Goal: Task Accomplishment & Management: Use online tool/utility

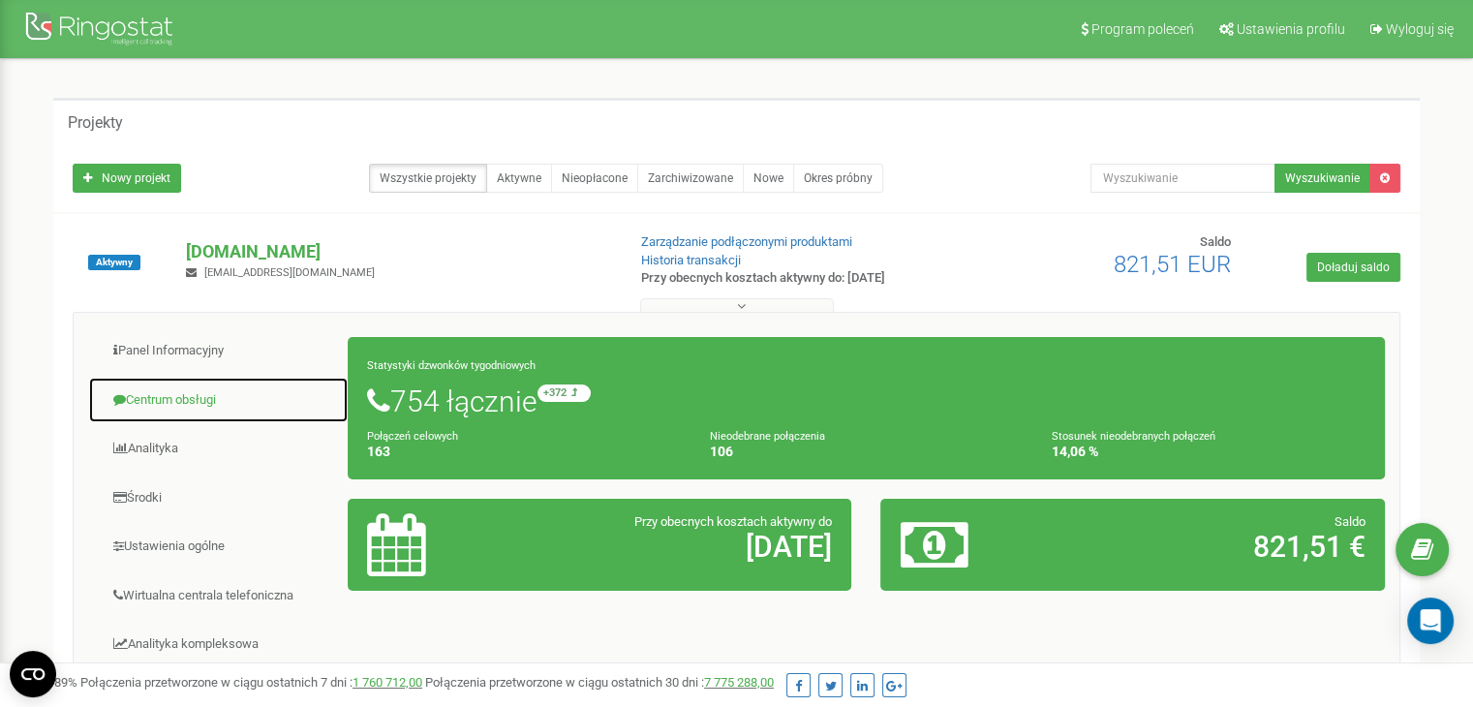
click at [162, 406] on link "Centrum obsługi" at bounding box center [218, 400] width 260 height 47
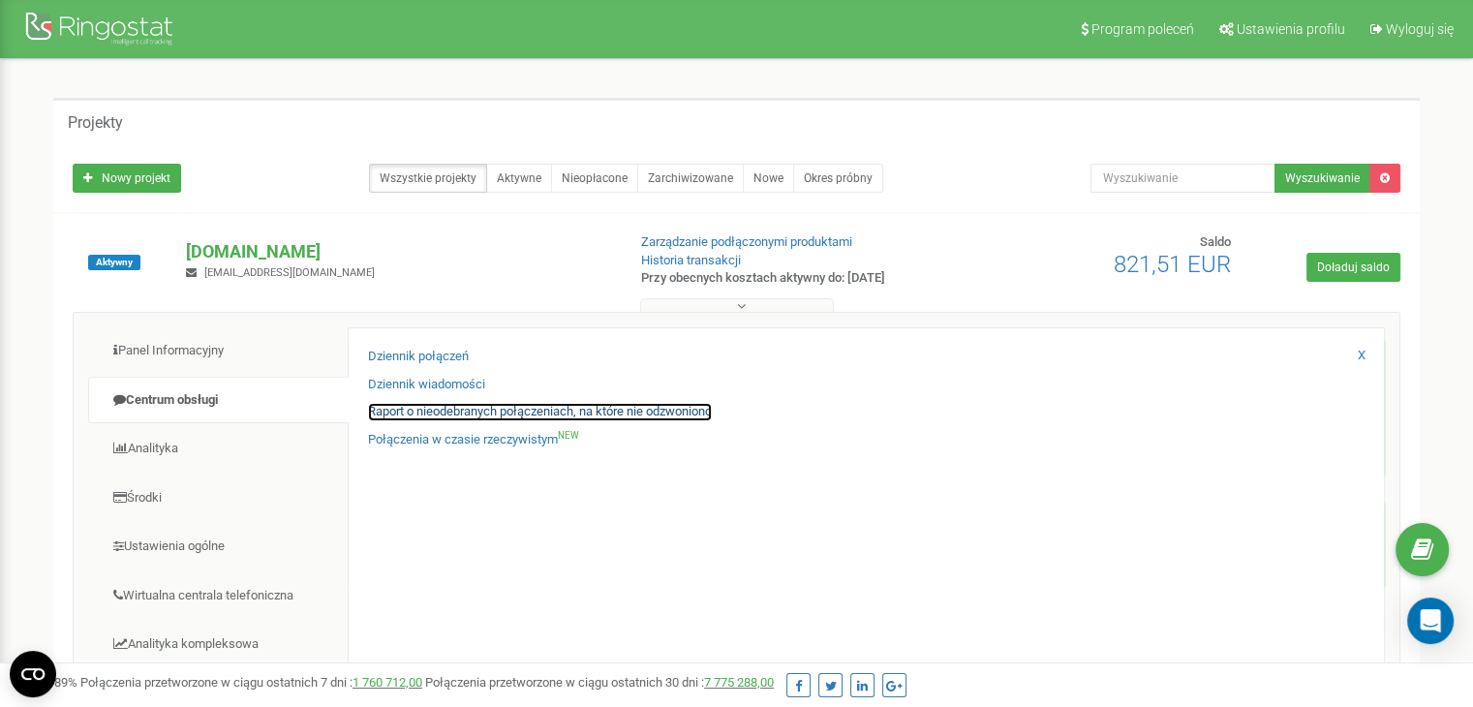
click at [473, 418] on link "Raport o nieodebranych połączeniach, na które nie odzwoniono" at bounding box center [540, 412] width 344 height 18
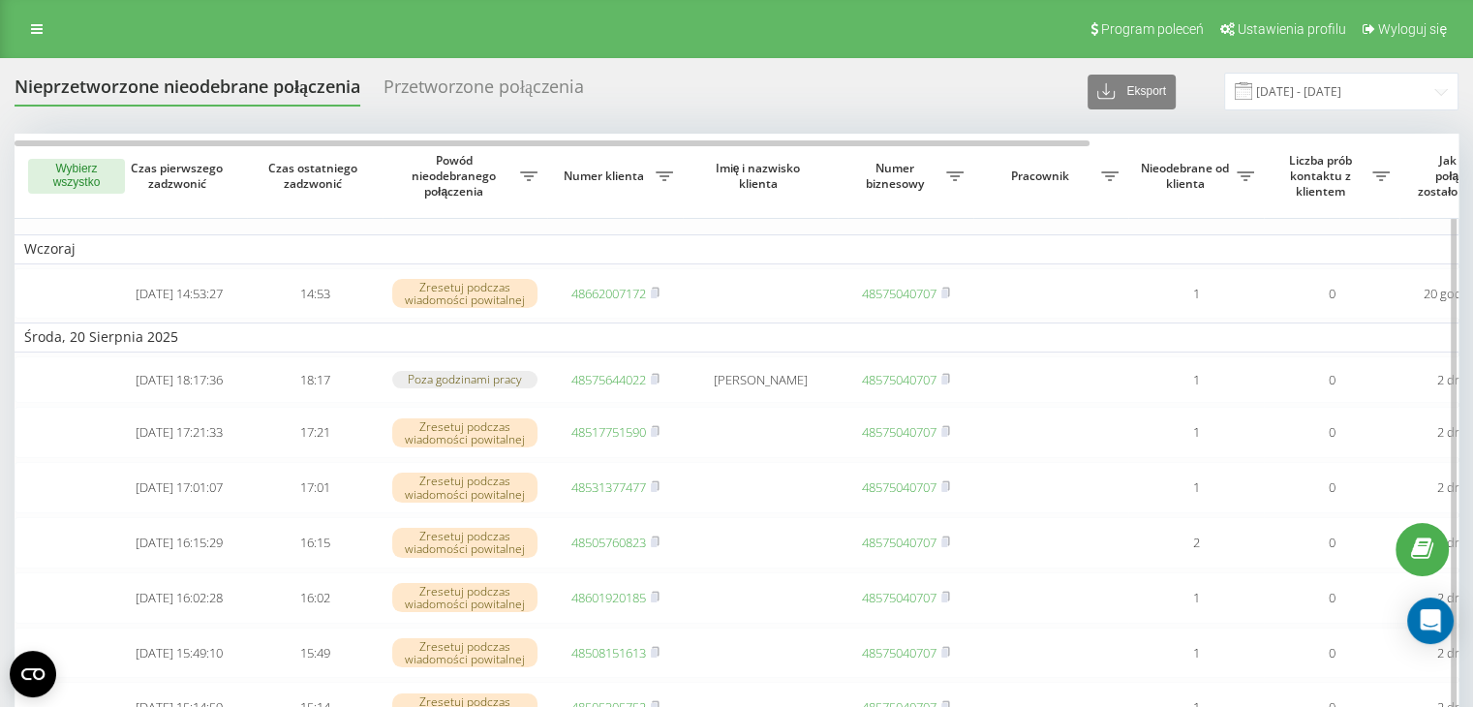
click at [62, 169] on button "Wybierz wszystko" at bounding box center [76, 176] width 97 height 35
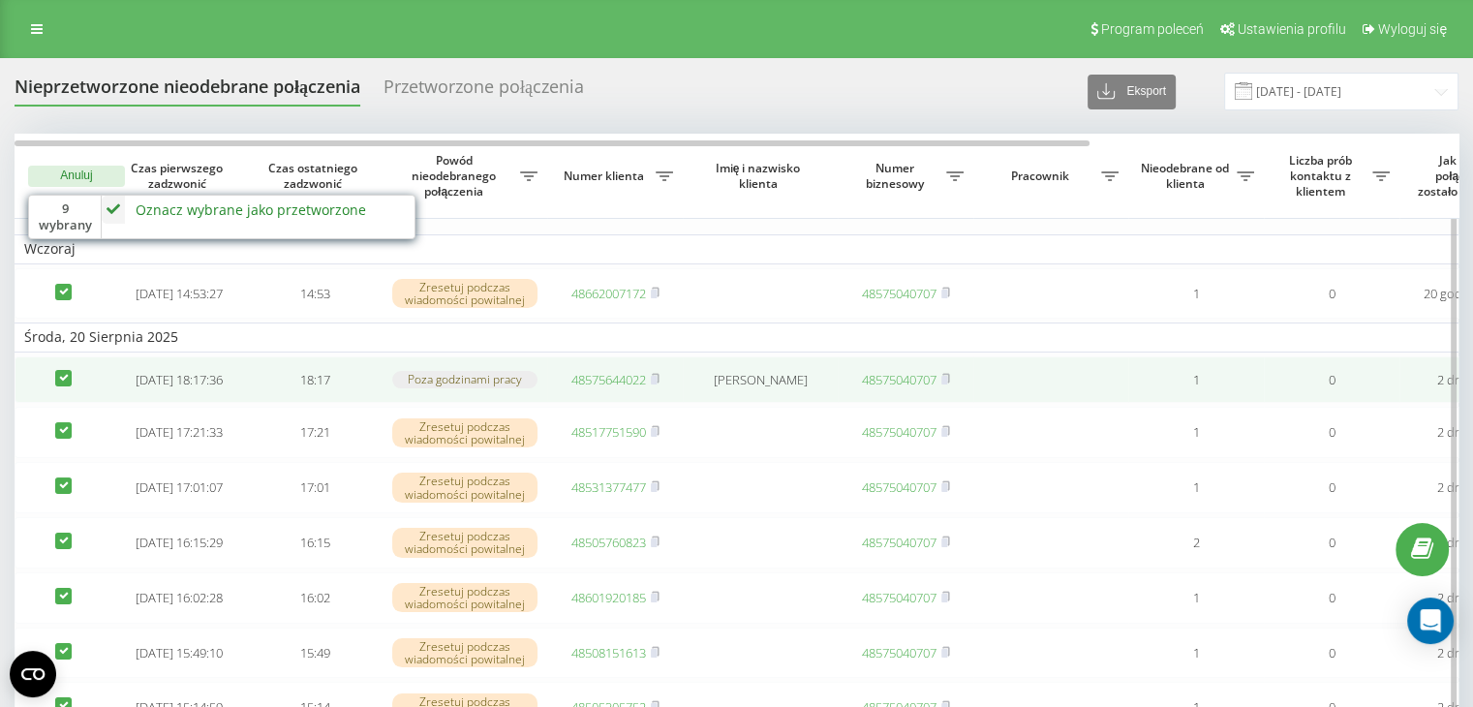
click at [45, 392] on td at bounding box center [63, 379] width 97 height 47
click at [65, 370] on label at bounding box center [63, 370] width 16 height 0
checkbox input "false"
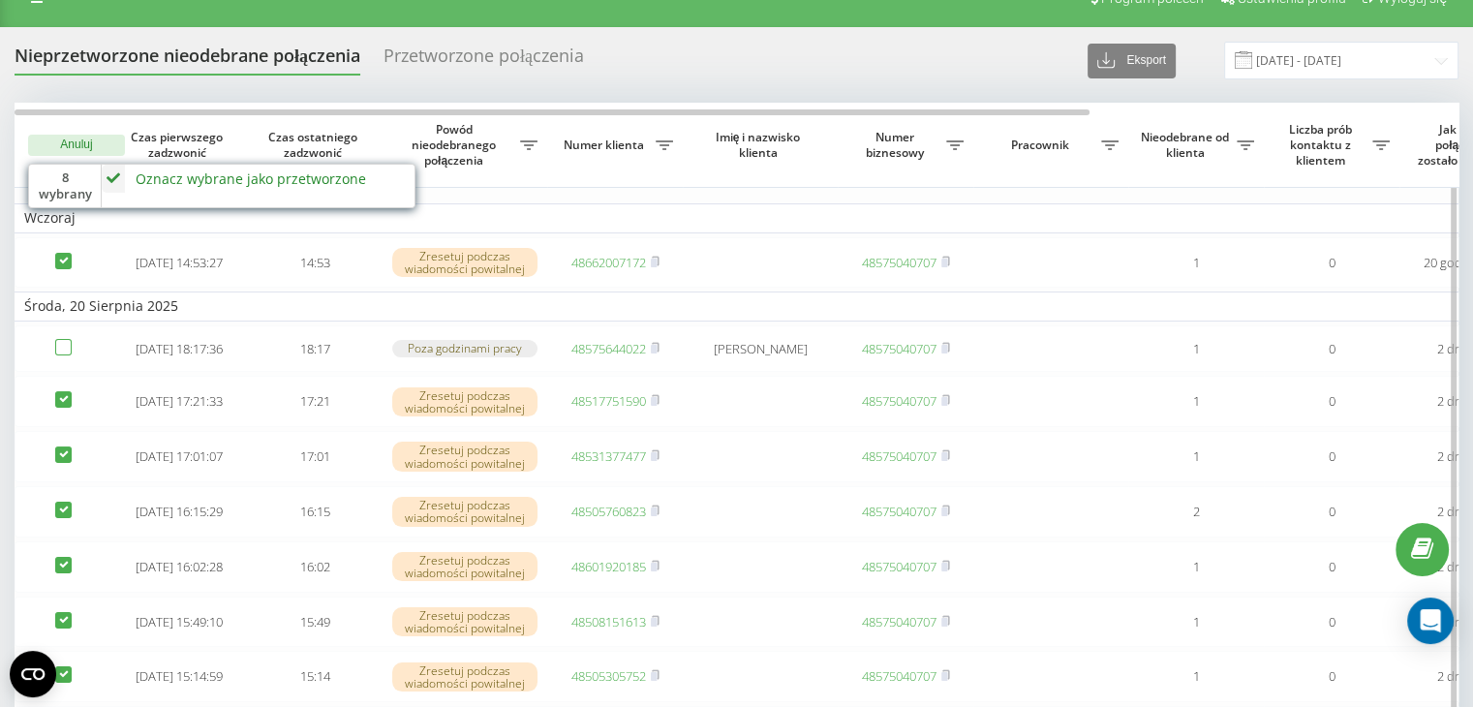
scroll to position [30, 0]
click at [179, 176] on div "Oznacz wybrane jako przetworzone" at bounding box center [251, 179] width 230 height 18
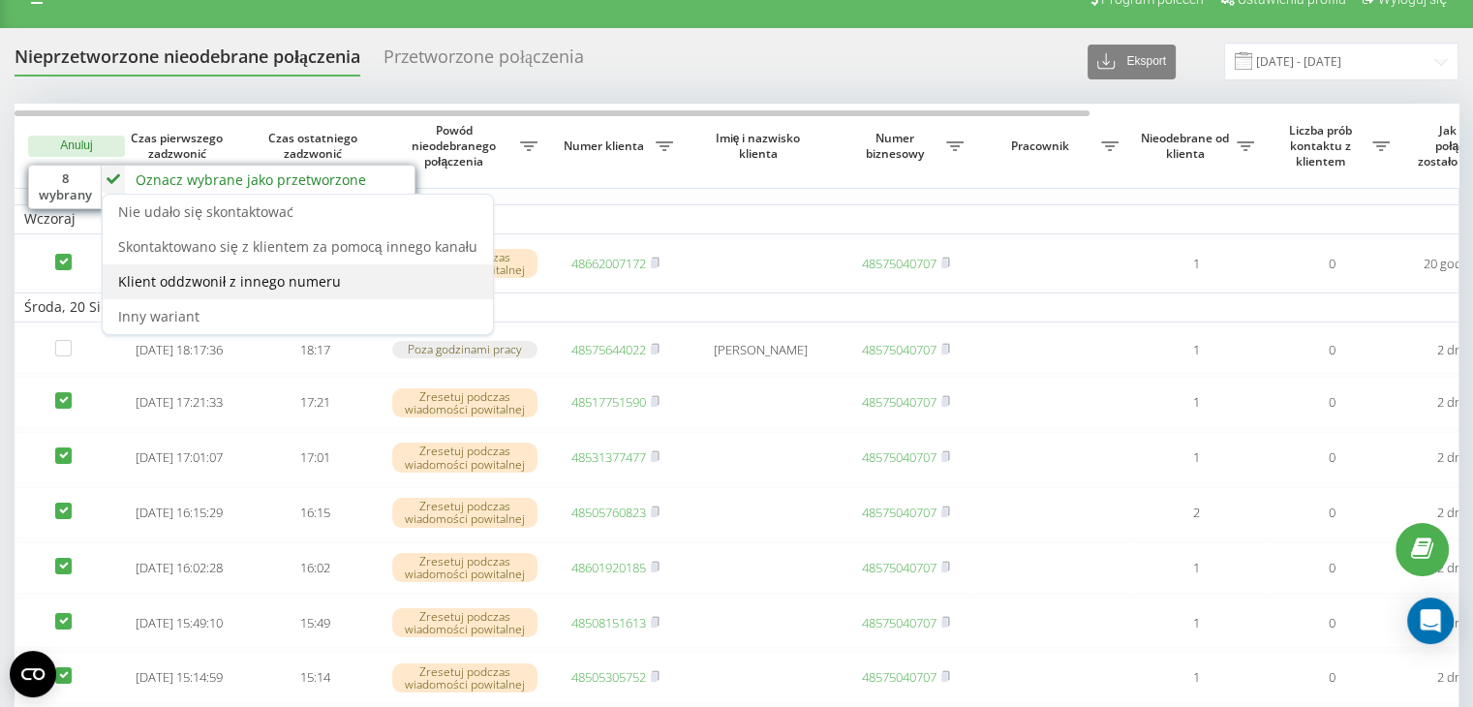
click at [352, 276] on div "Klient oddzwonił z innego numeru" at bounding box center [298, 281] width 390 height 35
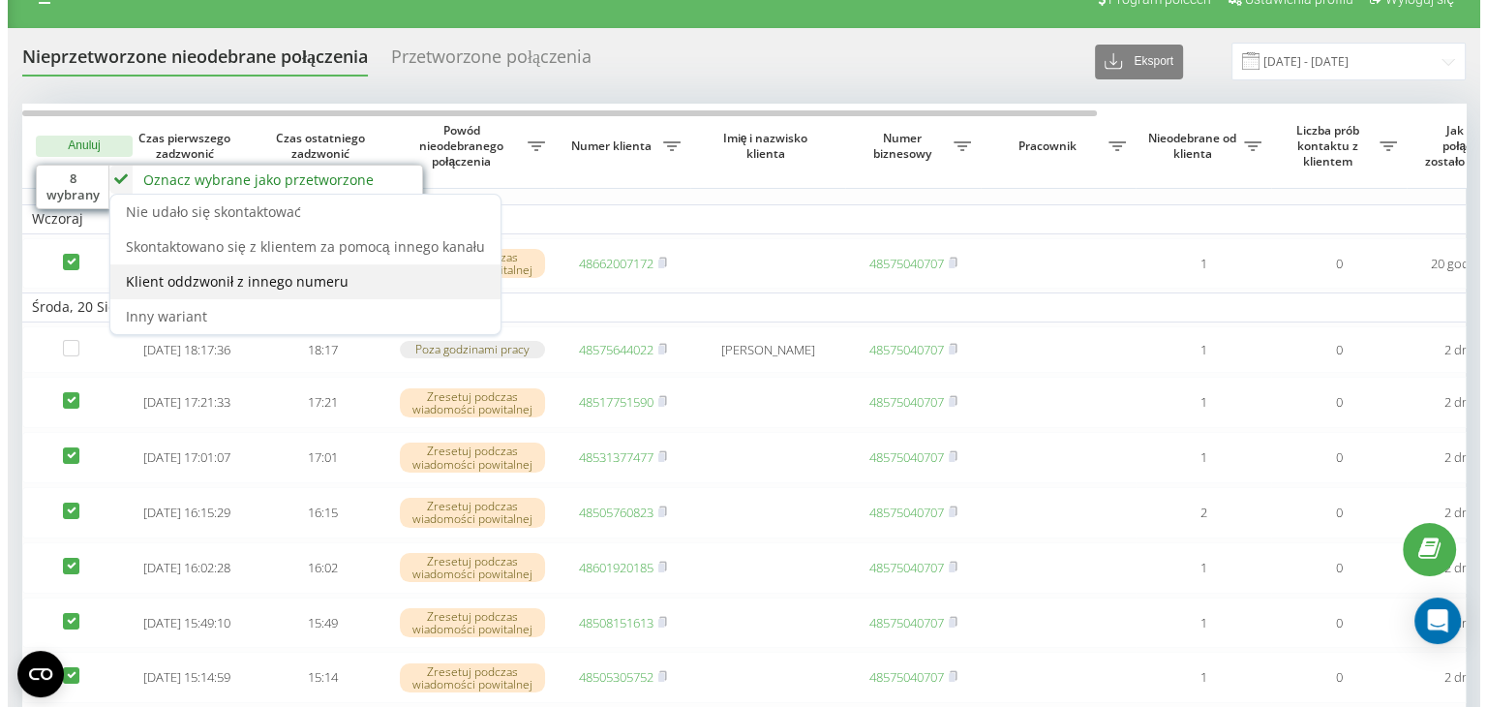
scroll to position [0, 0]
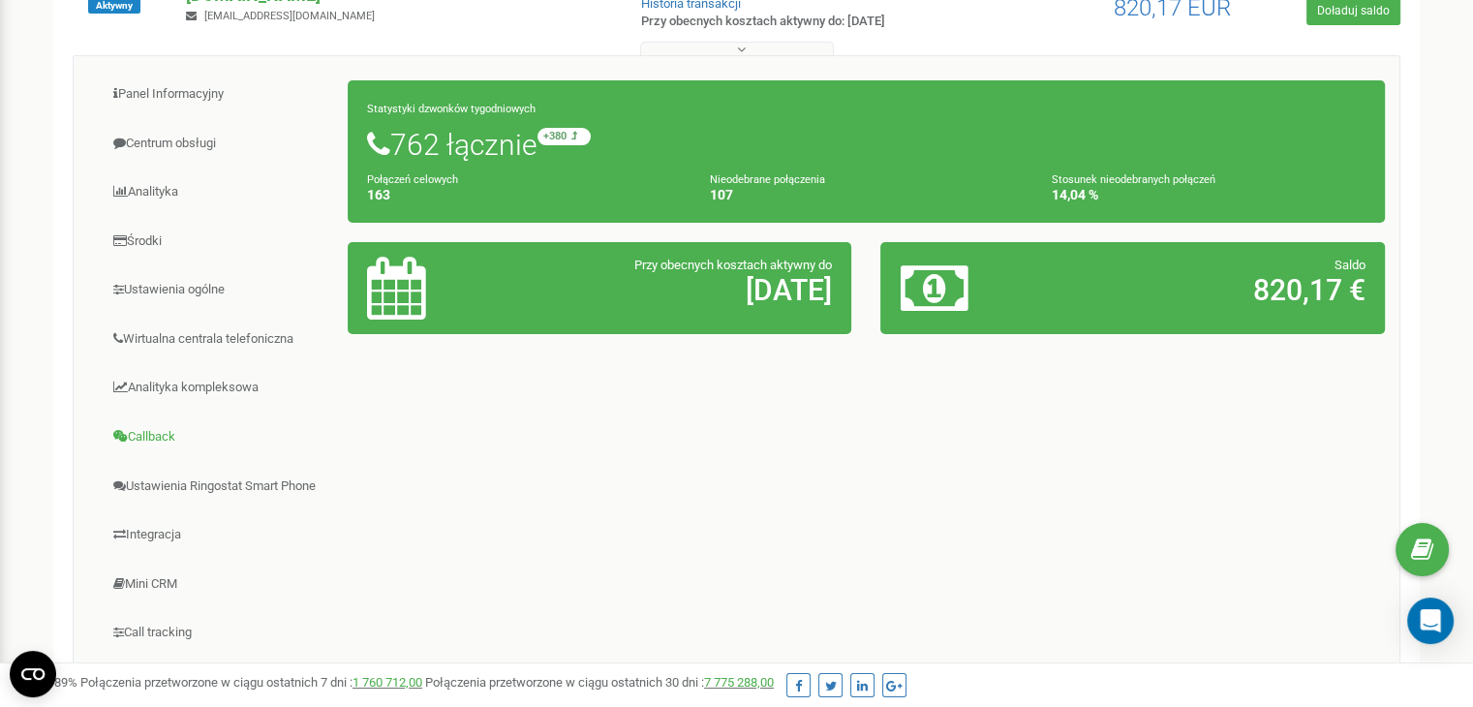
scroll to position [291, 0]
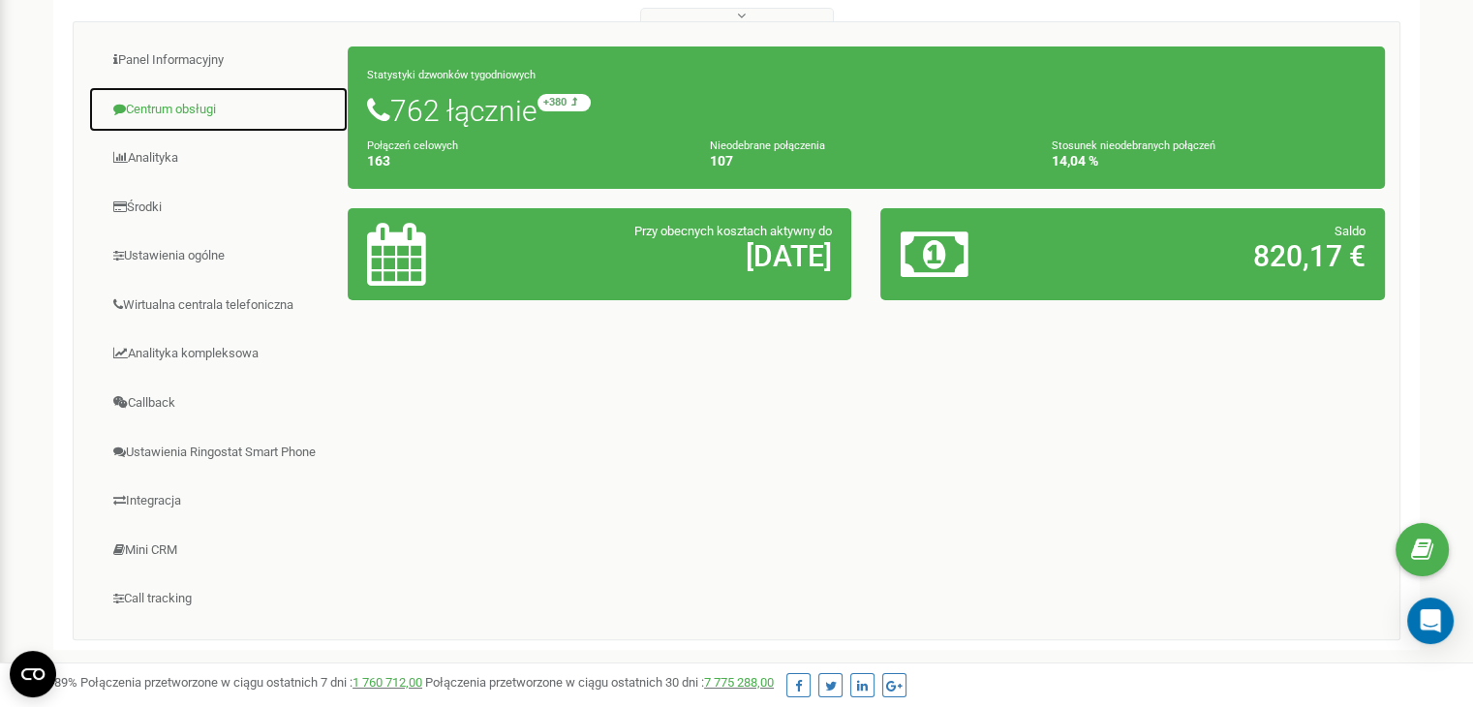
click at [165, 110] on link "Centrum obsługi" at bounding box center [218, 109] width 260 height 47
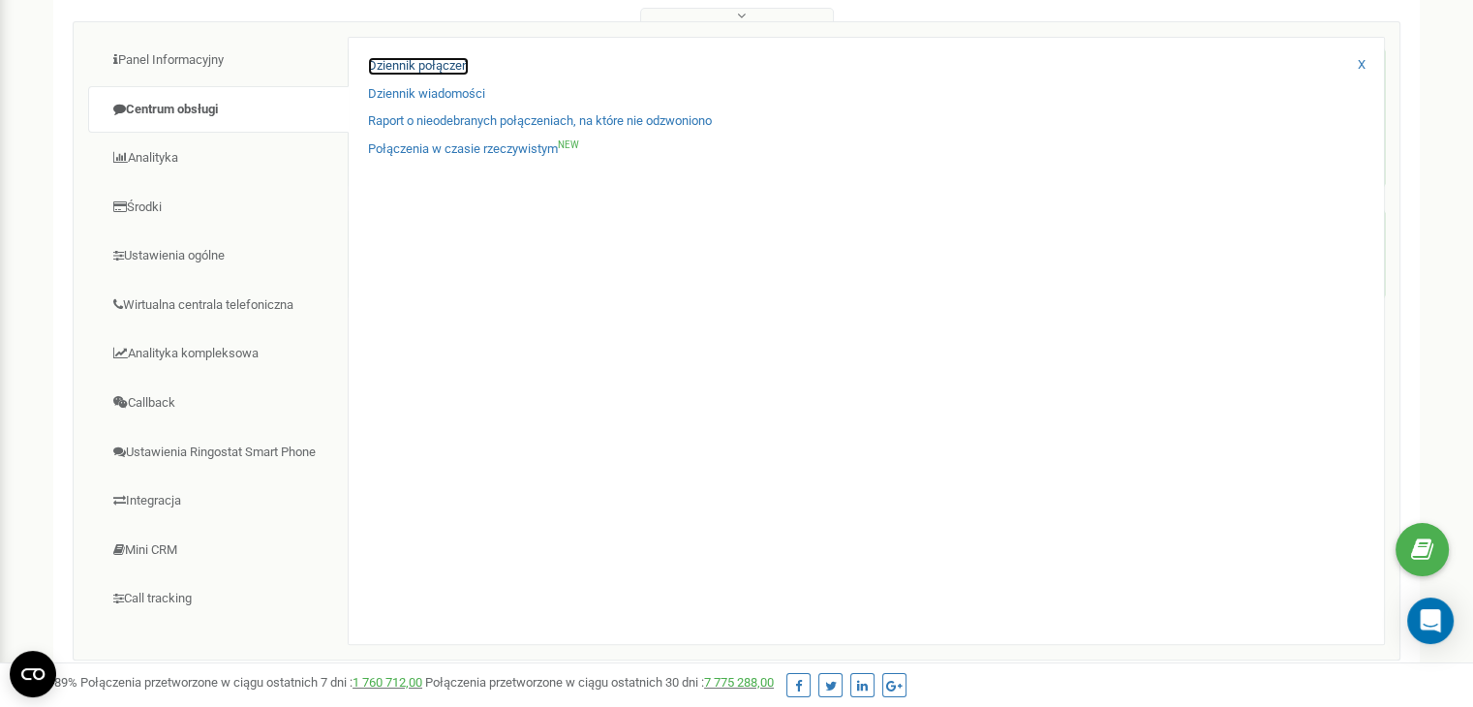
click at [414, 62] on link "Dziennik połączeń" at bounding box center [418, 66] width 101 height 18
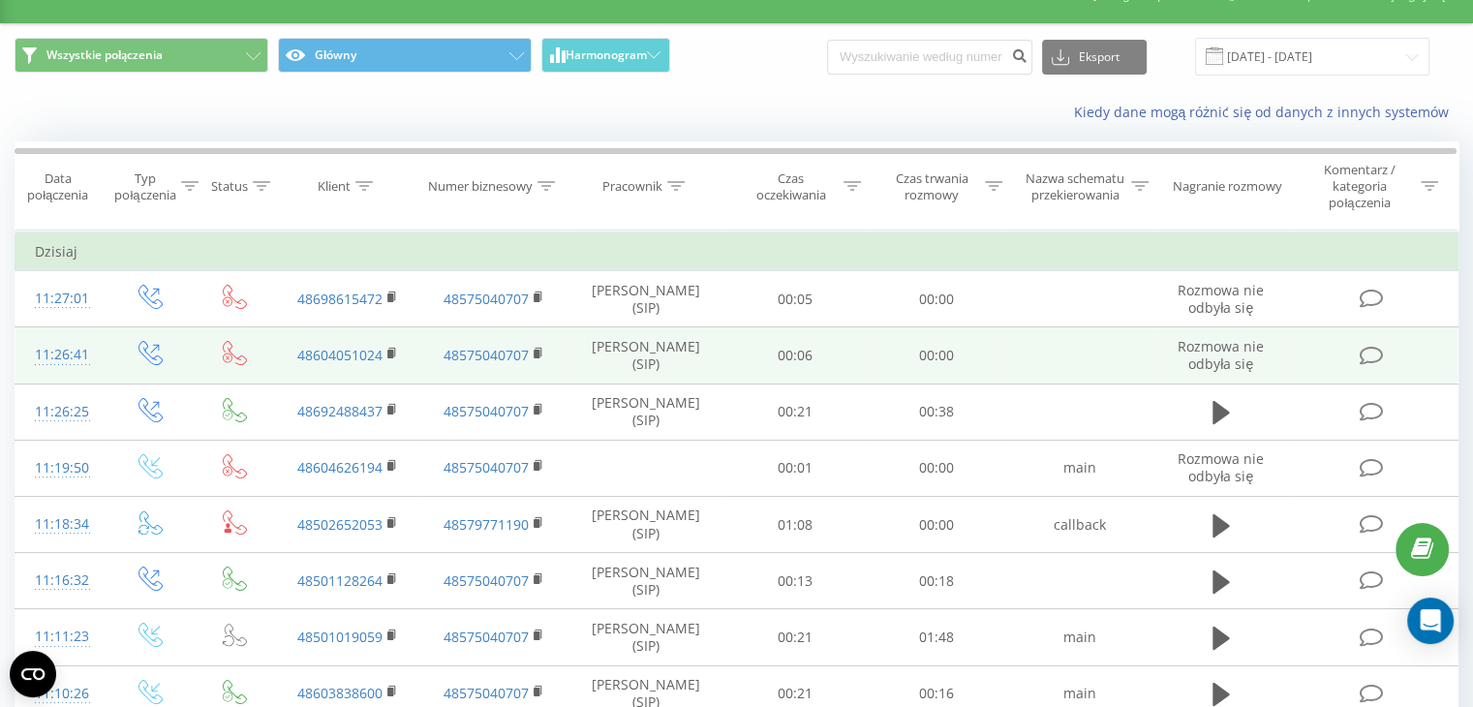
scroll to position [194, 0]
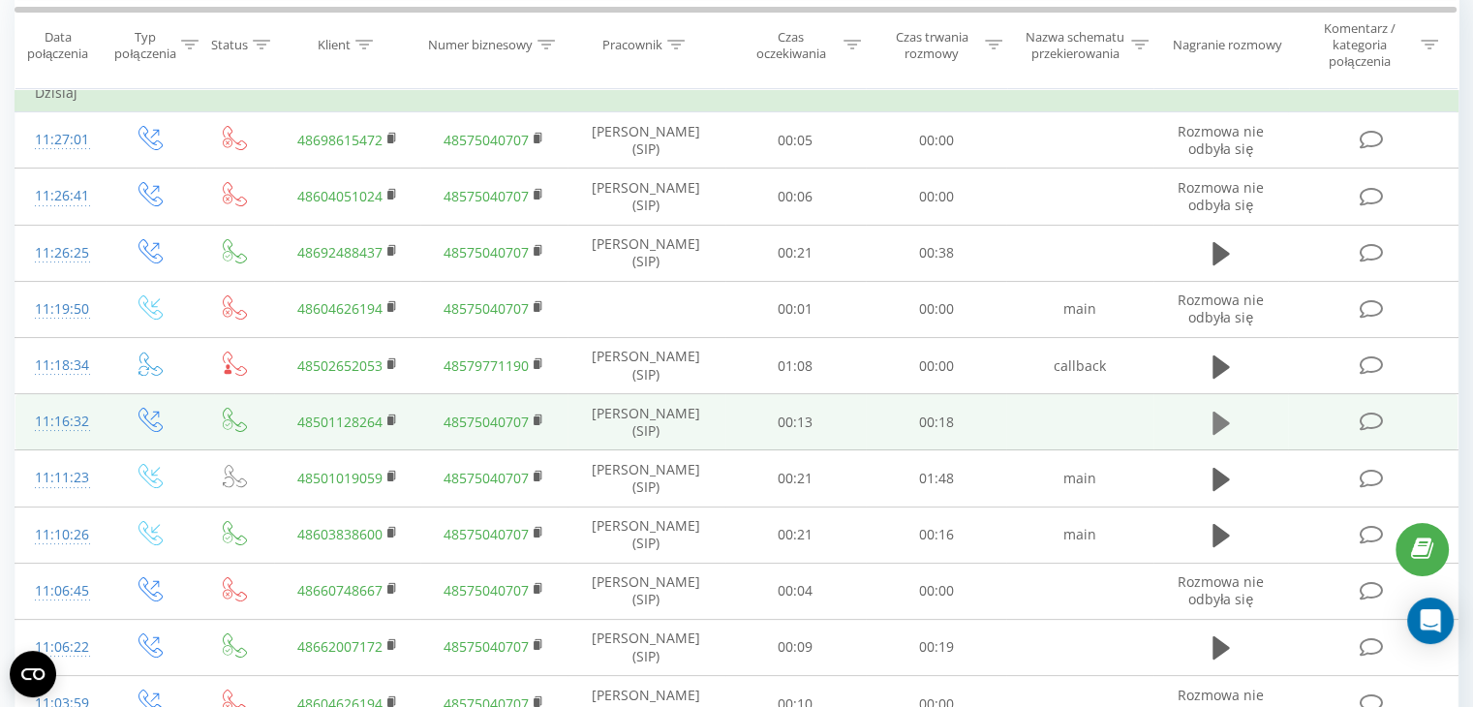
click at [1228, 437] on icon at bounding box center [1220, 423] width 17 height 27
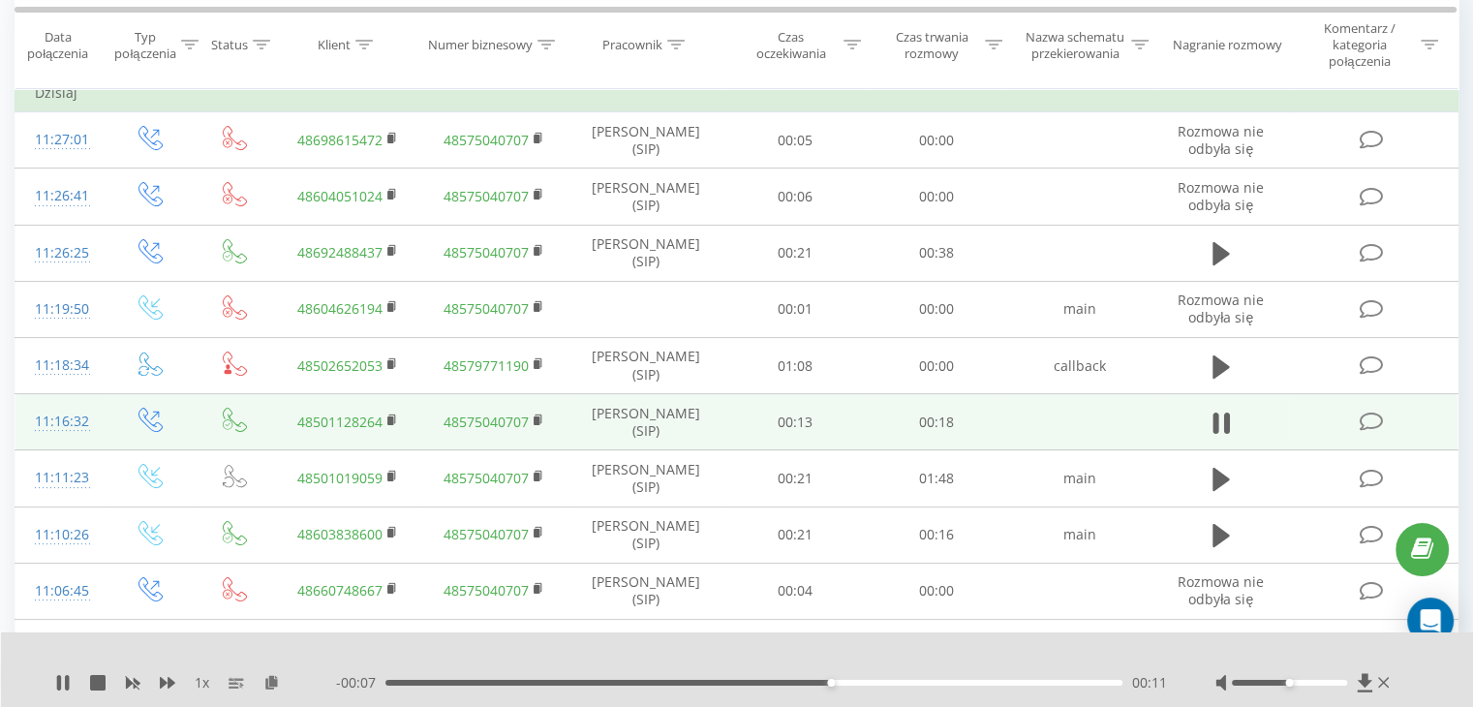
click at [42, 687] on div "1 x - 00:07 00:11 00:11" at bounding box center [737, 669] width 1473 height 75
click at [61, 684] on icon at bounding box center [62, 682] width 15 height 15
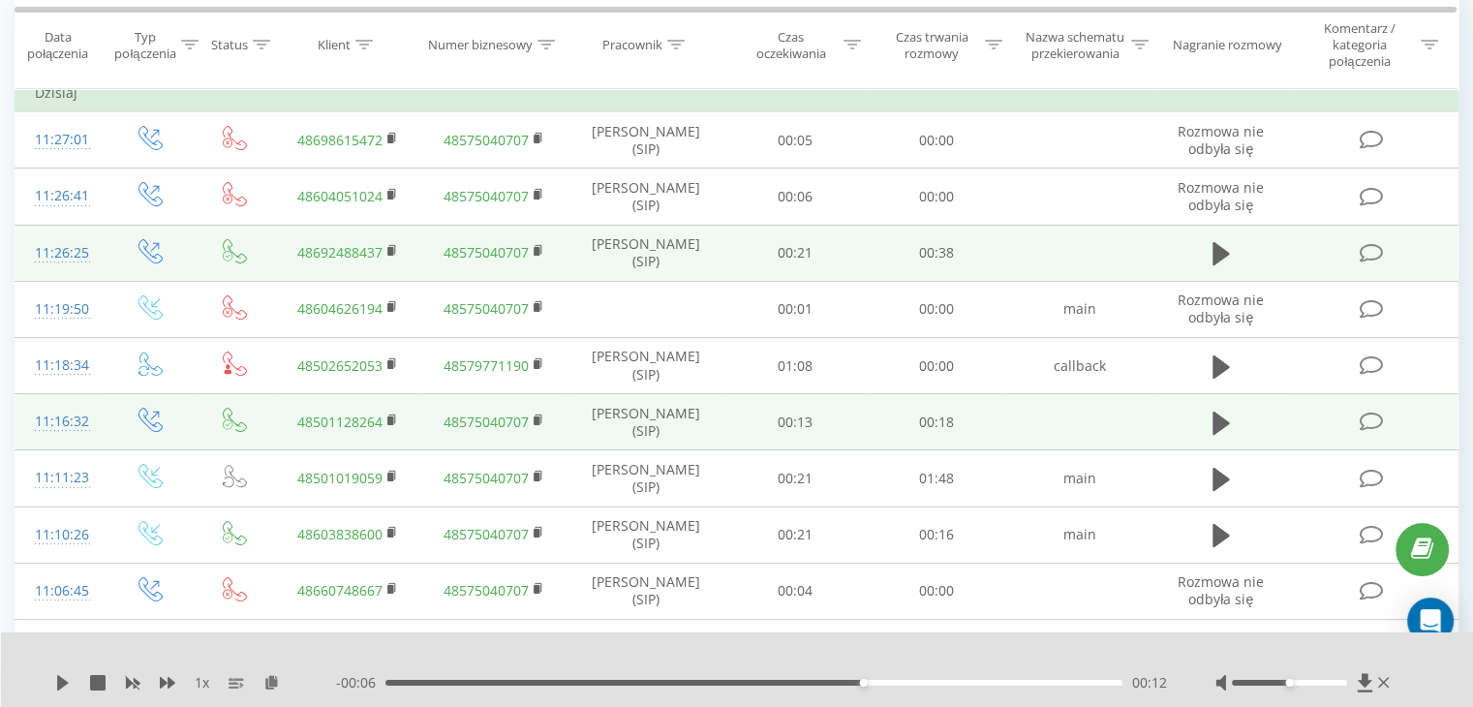
scroll to position [0, 0]
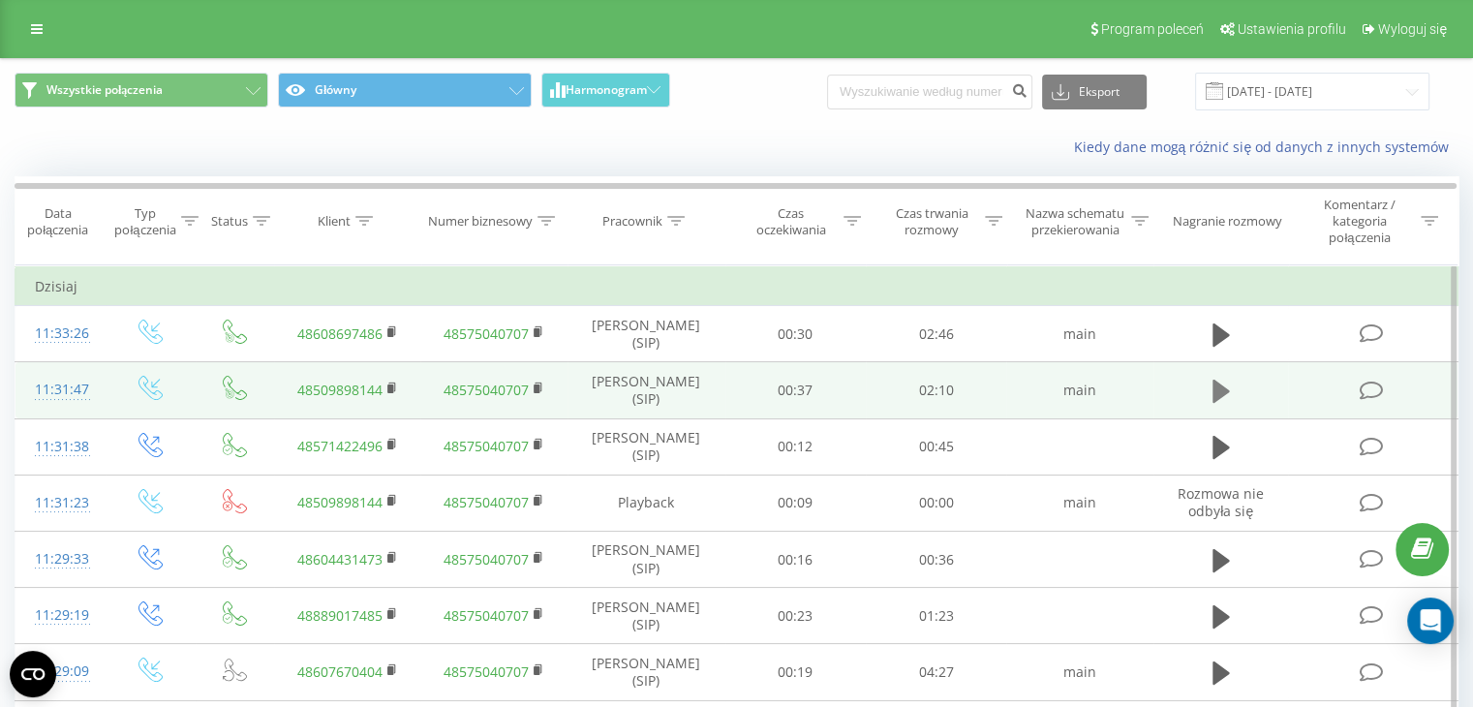
click at [1219, 394] on icon at bounding box center [1220, 391] width 17 height 23
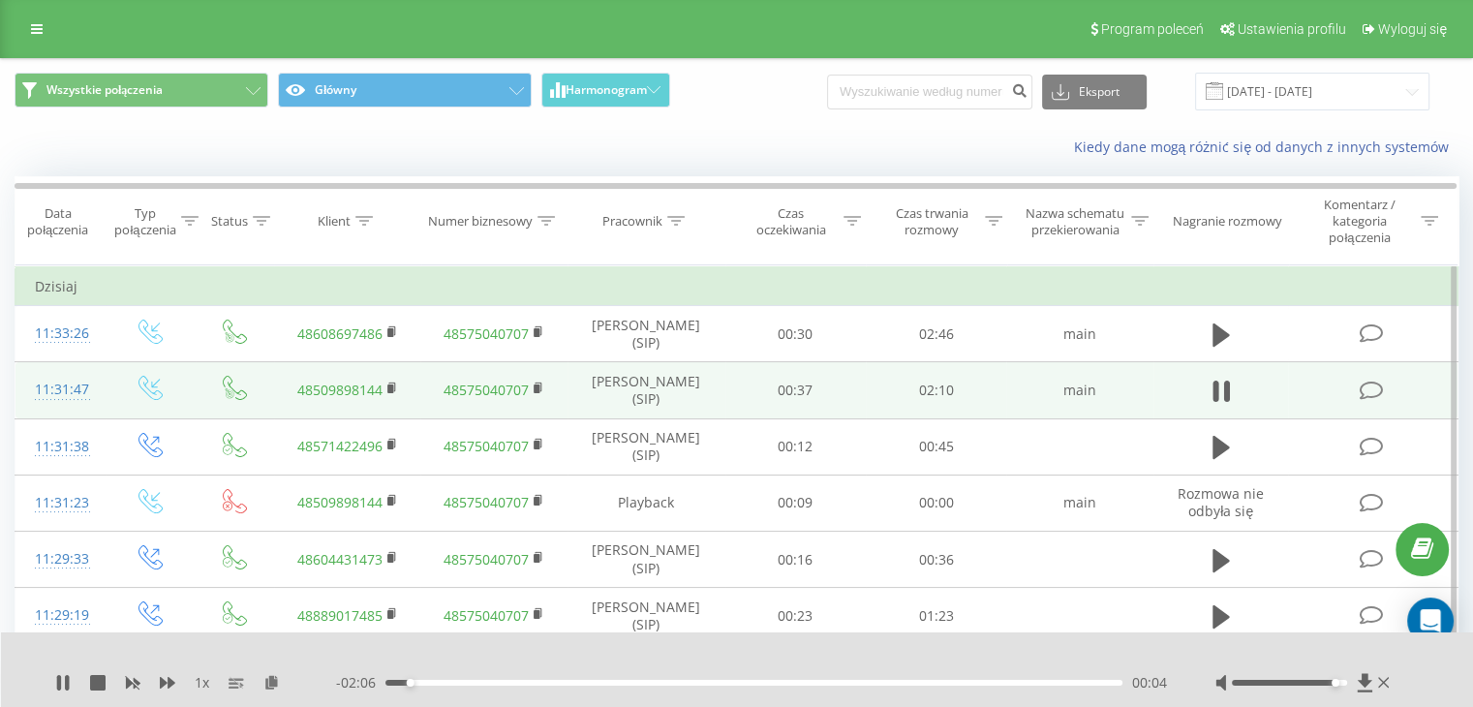
drag, startPoint x: 1296, startPoint y: 681, endPoint x: 1332, endPoint y: 683, distance: 36.8
click at [1332, 683] on div at bounding box center [1289, 683] width 115 height 6
drag, startPoint x: 628, startPoint y: 664, endPoint x: 636, endPoint y: 676, distance: 14.5
click at [635, 674] on div "1 x - 01:37 00:33 00:33" at bounding box center [737, 669] width 1473 height 75
click at [641, 680] on div "- 01:37 00:33 00:33" at bounding box center [751, 682] width 831 height 19
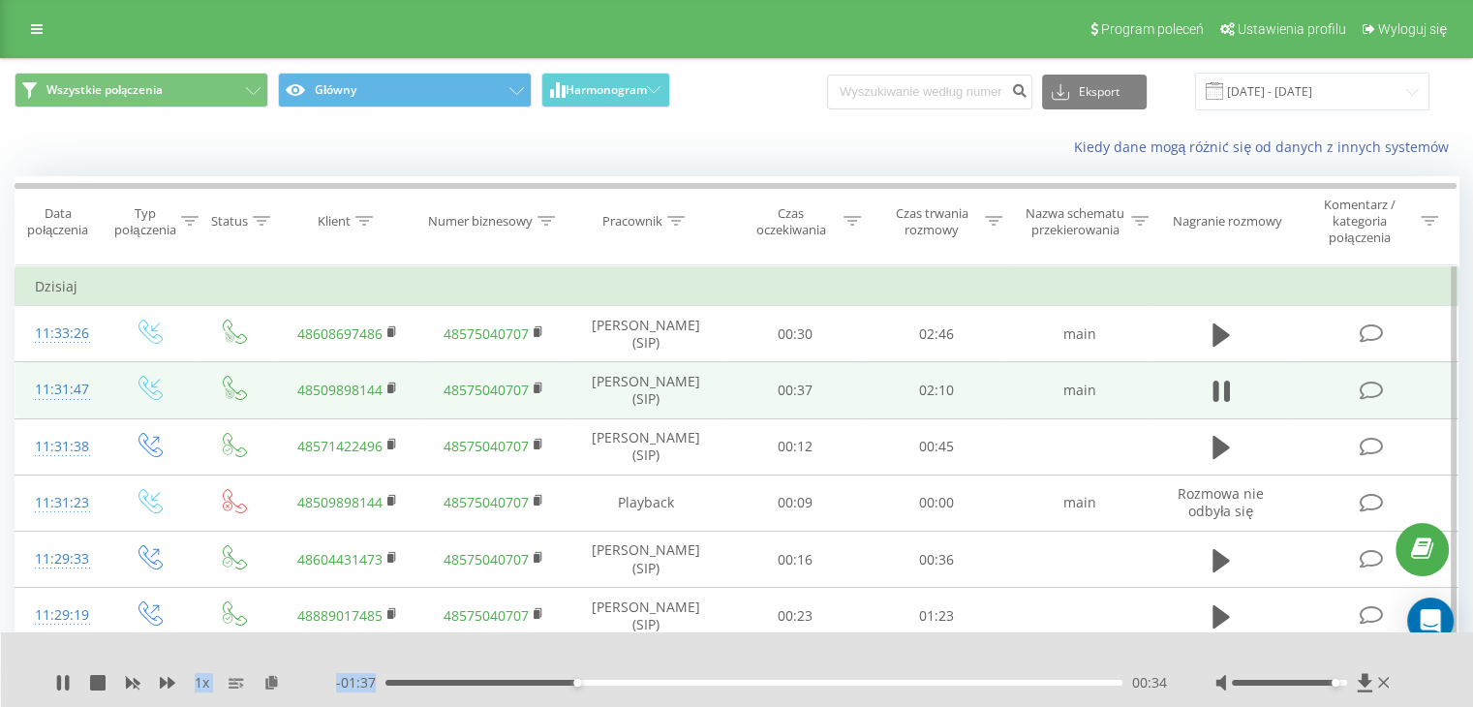
click at [657, 688] on div "- 01:37 00:34 00:34" at bounding box center [751, 682] width 831 height 19
drag, startPoint x: 674, startPoint y: 679, endPoint x: 736, endPoint y: 679, distance: 62.0
click at [736, 680] on div "00:56" at bounding box center [753, 683] width 737 height 6
drag, startPoint x: 736, startPoint y: 679, endPoint x: 766, endPoint y: 684, distance: 30.4
click at [744, 684] on div "01:03" at bounding box center [740, 683] width 8 height 8
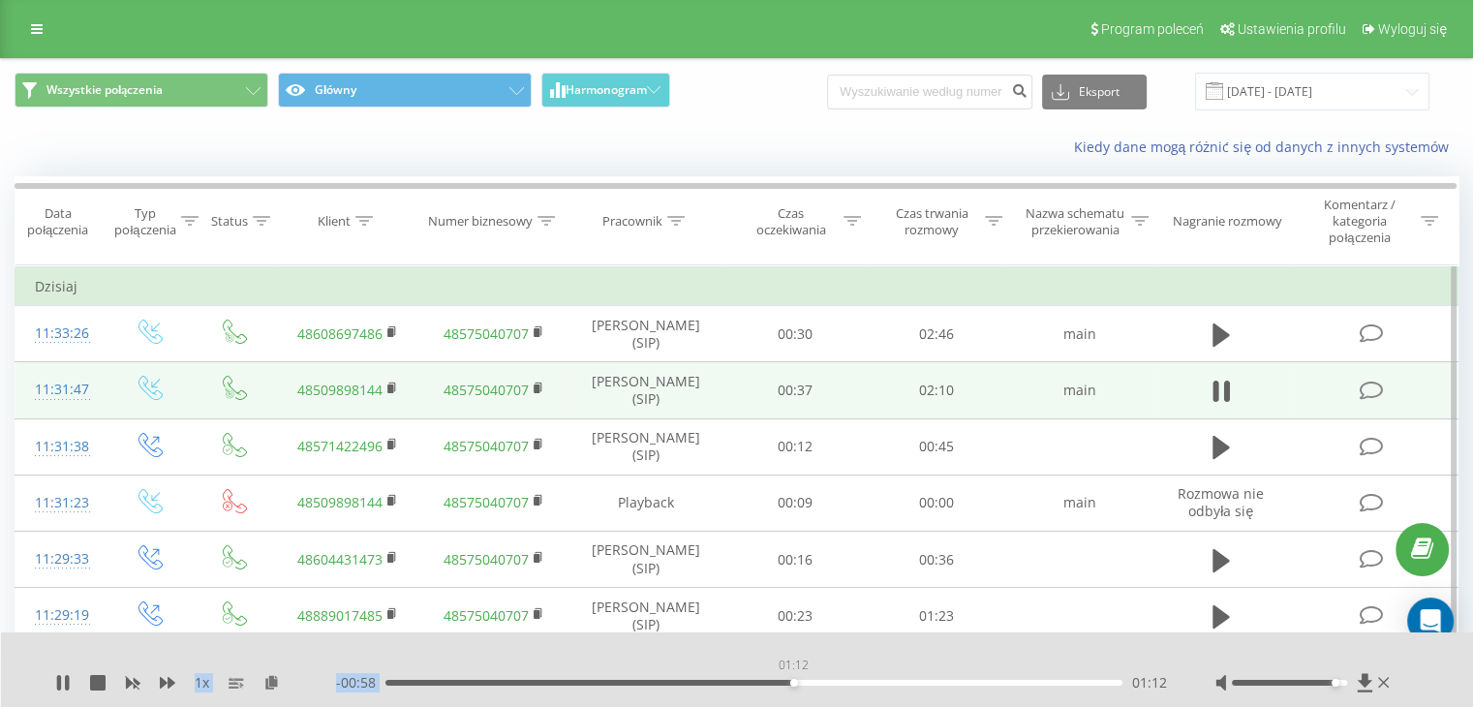
drag, startPoint x: 793, startPoint y: 683, endPoint x: 833, endPoint y: 687, distance: 39.9
click at [829, 687] on div "- 00:58 01:12 01:12" at bounding box center [751, 682] width 831 height 19
click at [877, 689] on div "- 00:50 01:20 01:20" at bounding box center [751, 682] width 831 height 19
drag, startPoint x: 877, startPoint y: 684, endPoint x: 955, endPoint y: 687, distance: 77.5
click at [955, 687] on div "- 00:30 01:41 01:41" at bounding box center [751, 682] width 831 height 19
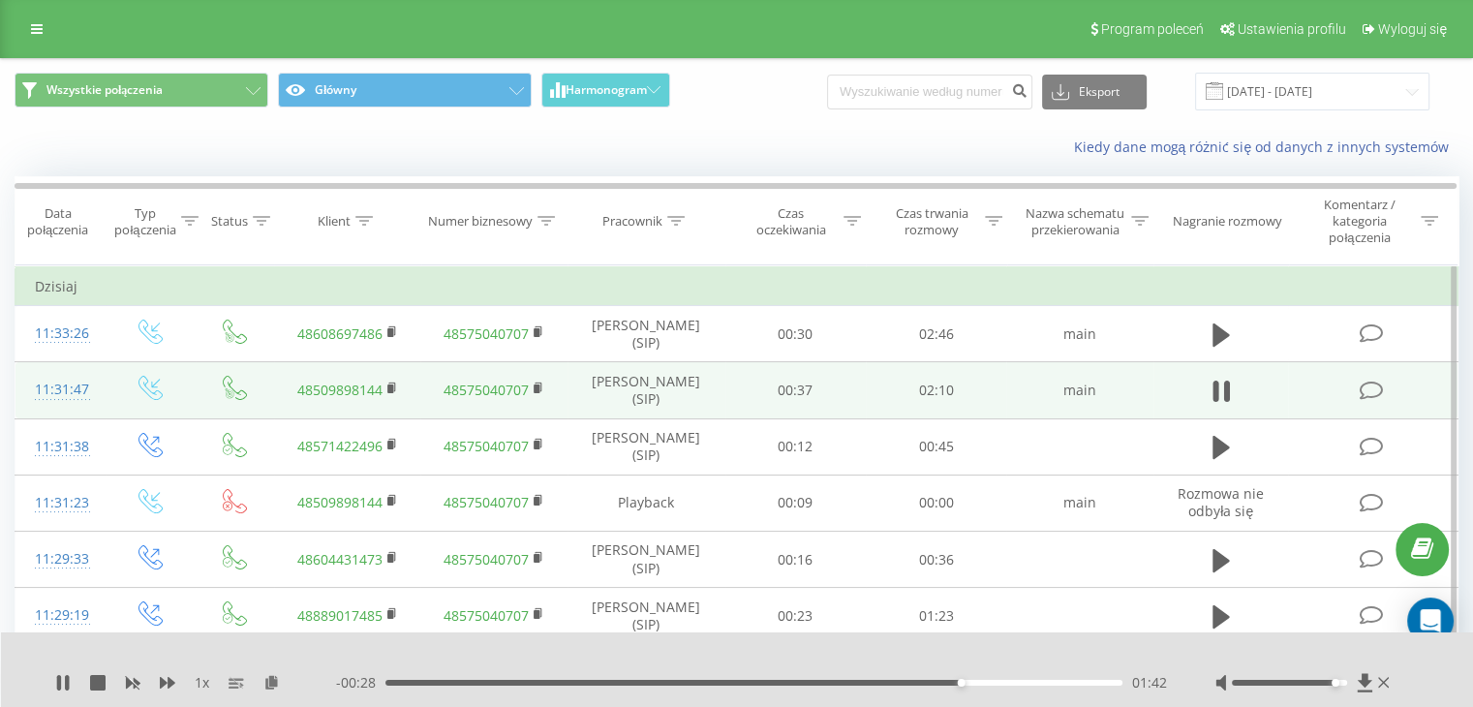
drag, startPoint x: 988, startPoint y: 686, endPoint x: 1019, endPoint y: 686, distance: 31.0
click at [1015, 686] on div "- 00:28 01:42 01:42" at bounding box center [751, 682] width 831 height 19
click at [1019, 686] on div "- 00:27 01:43 01:43" at bounding box center [751, 682] width 831 height 19
drag, startPoint x: 1022, startPoint y: 681, endPoint x: 1042, endPoint y: 684, distance: 20.5
click at [1042, 684] on div "01:56" at bounding box center [753, 683] width 737 height 6
